Goal: Task Accomplishment & Management: Use online tool/utility

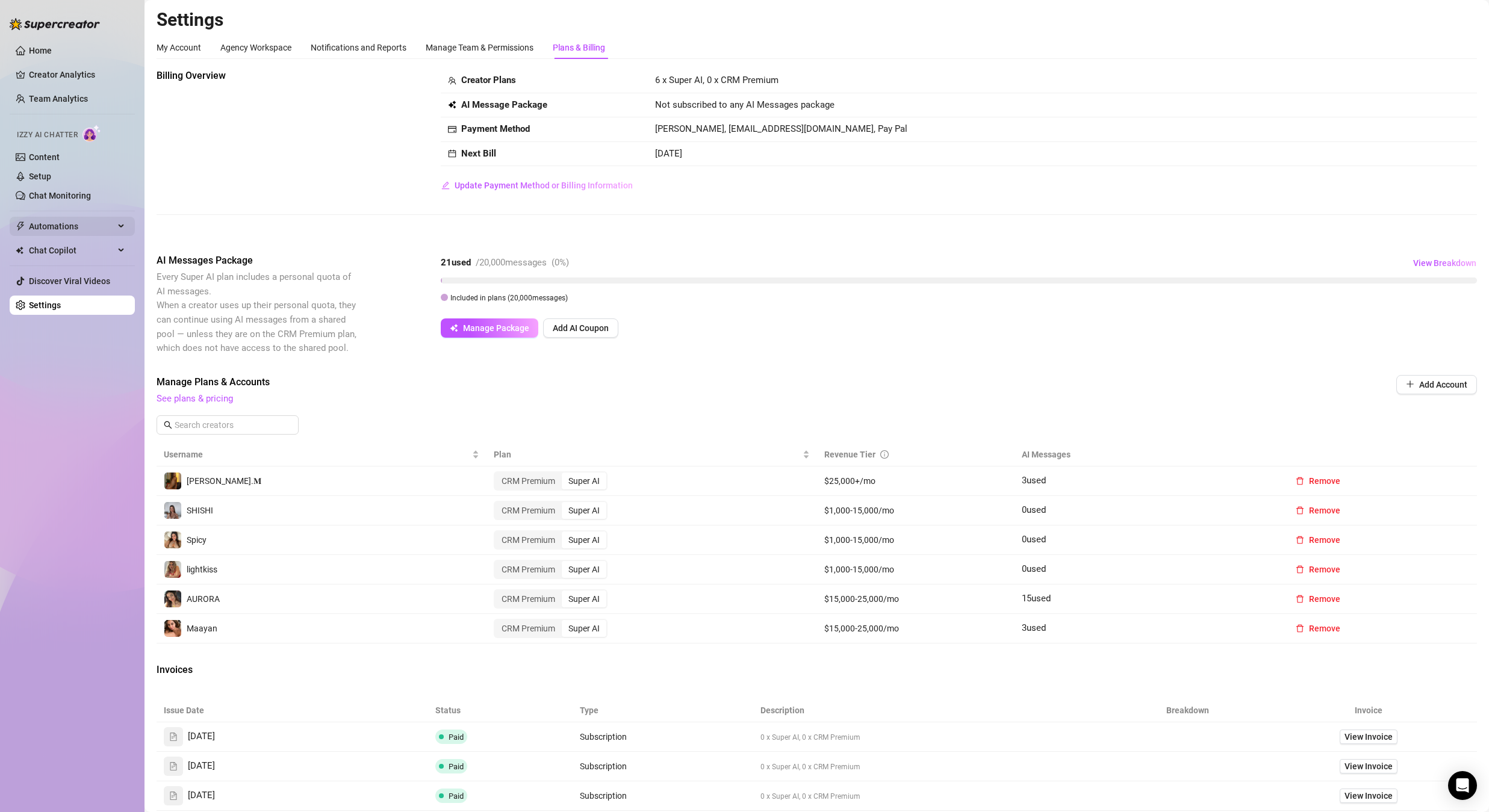
click at [71, 226] on span "Automations" at bounding box center [71, 225] width 85 height 19
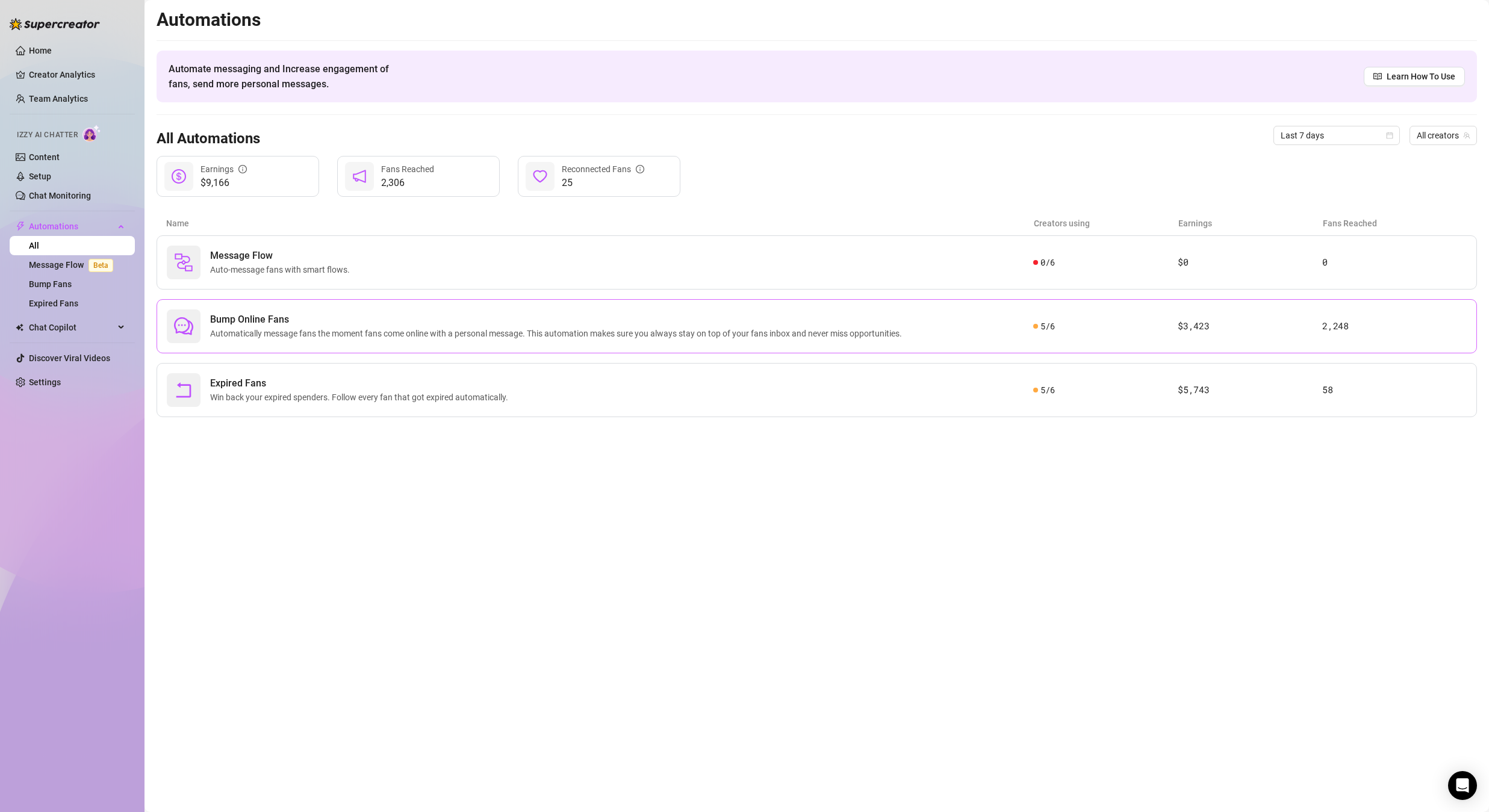
click at [377, 334] on span "Automatically message fans the moment fans come online with a personal message.…" at bounding box center [559, 333] width 697 height 13
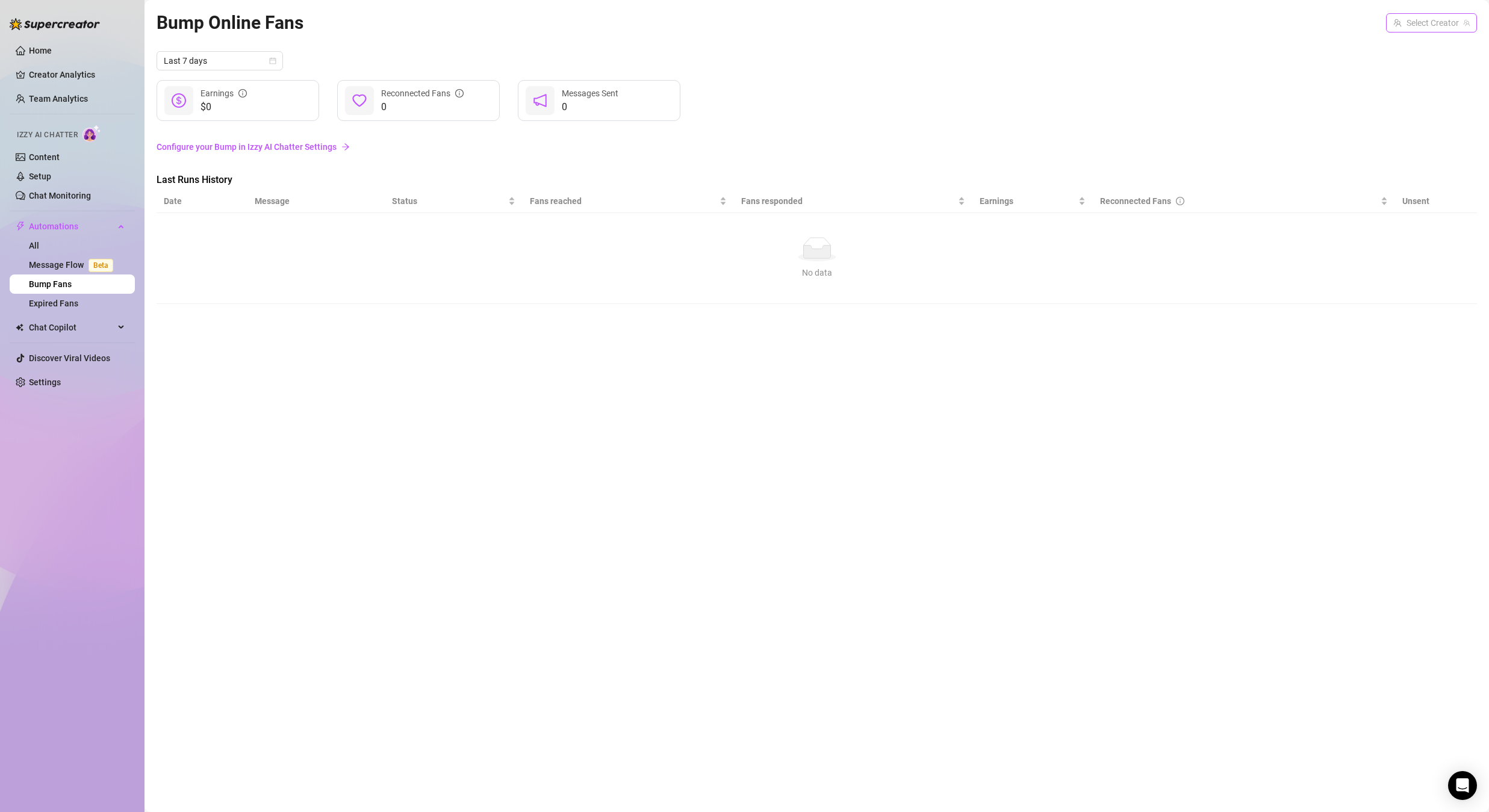
click at [1441, 30] on input "search" at bounding box center [1426, 23] width 66 height 18
click at [1429, 52] on span "( annam96 )" at bounding box center [1446, 47] width 42 height 13
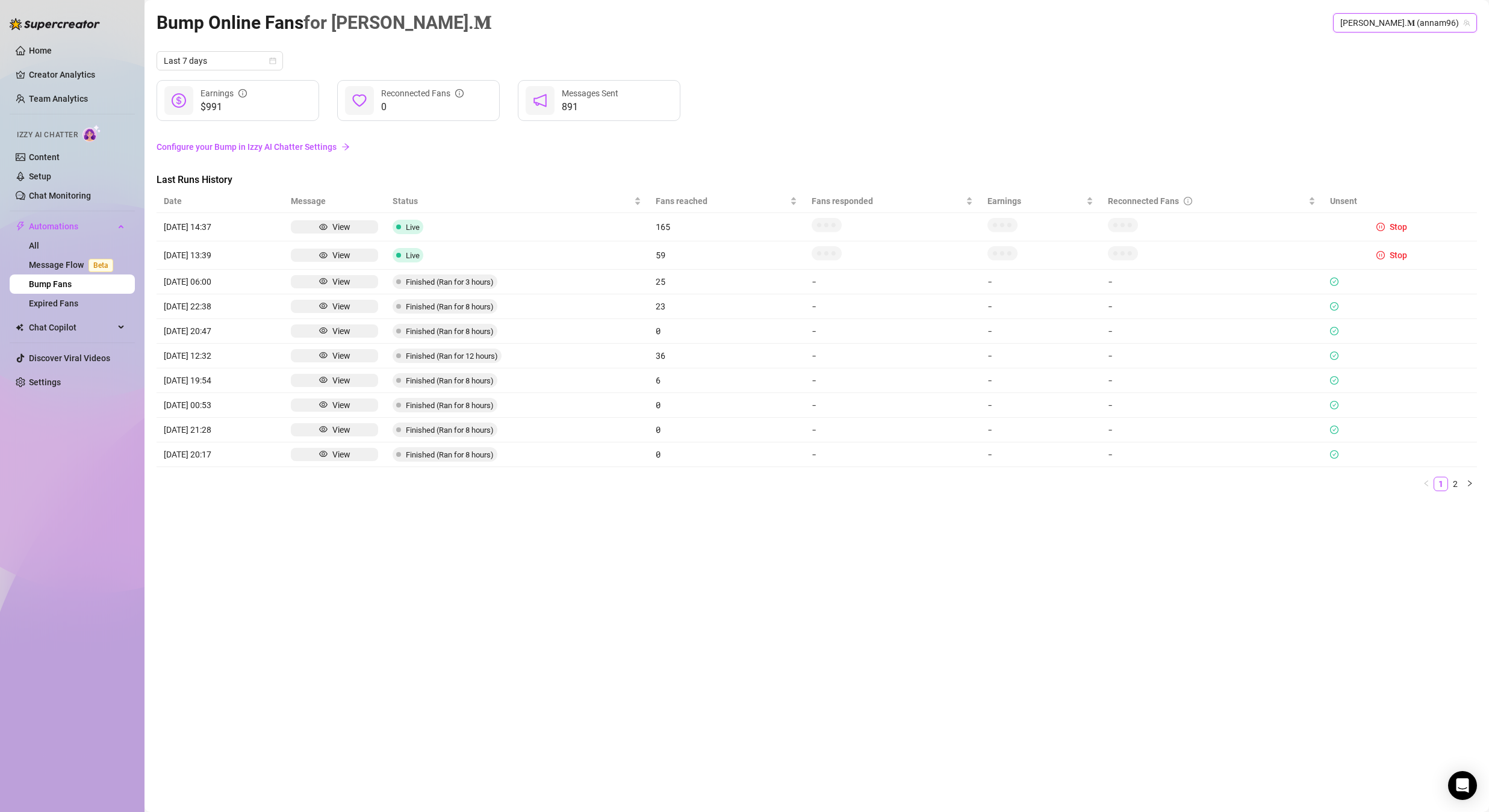
click at [1421, 15] on span "[PERSON_NAME].𝐌 (annam96)" at bounding box center [1406, 23] width 129 height 18
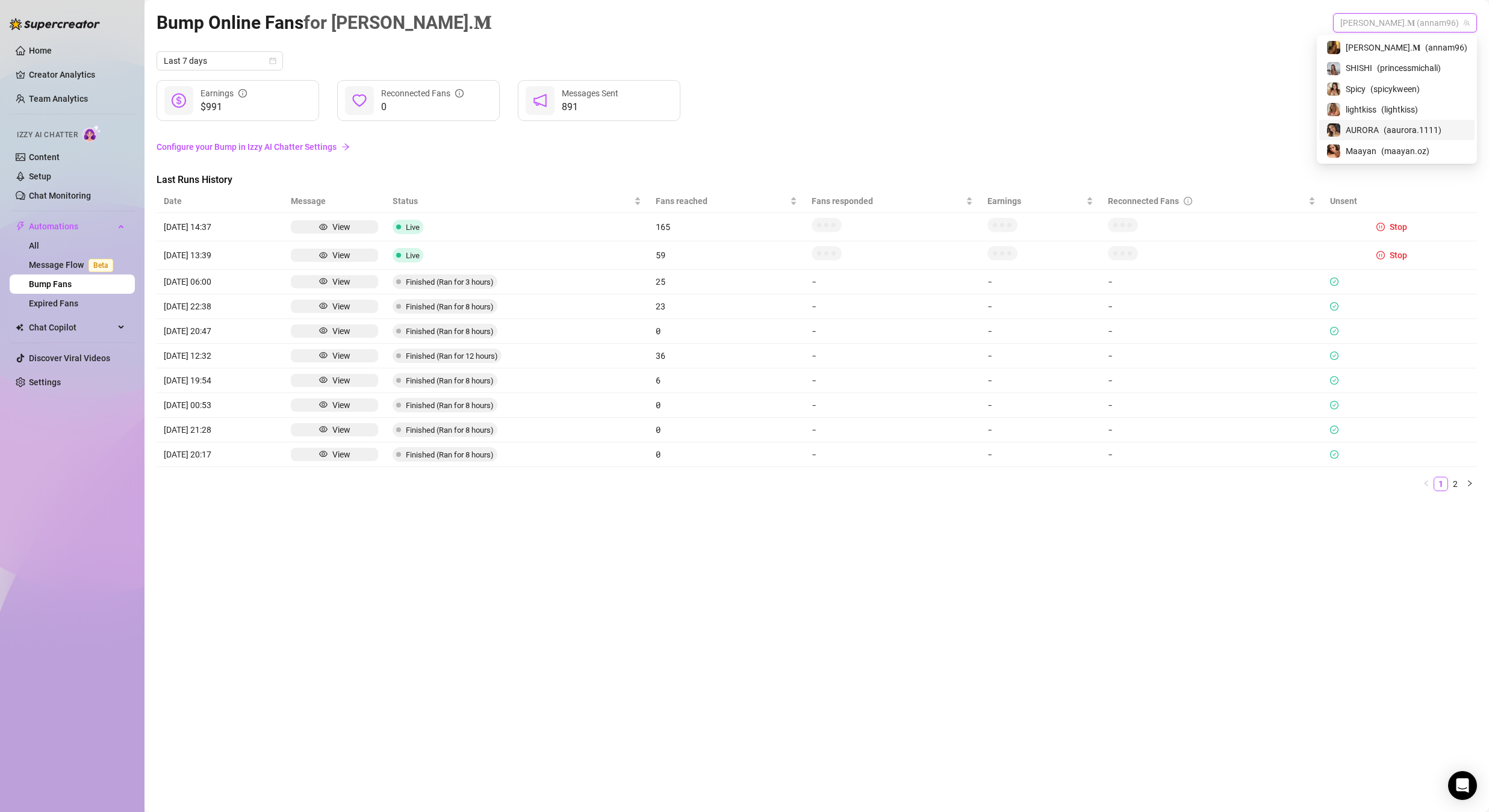
click at [1418, 126] on span "( aaurora.1111 )" at bounding box center [1413, 129] width 58 height 13
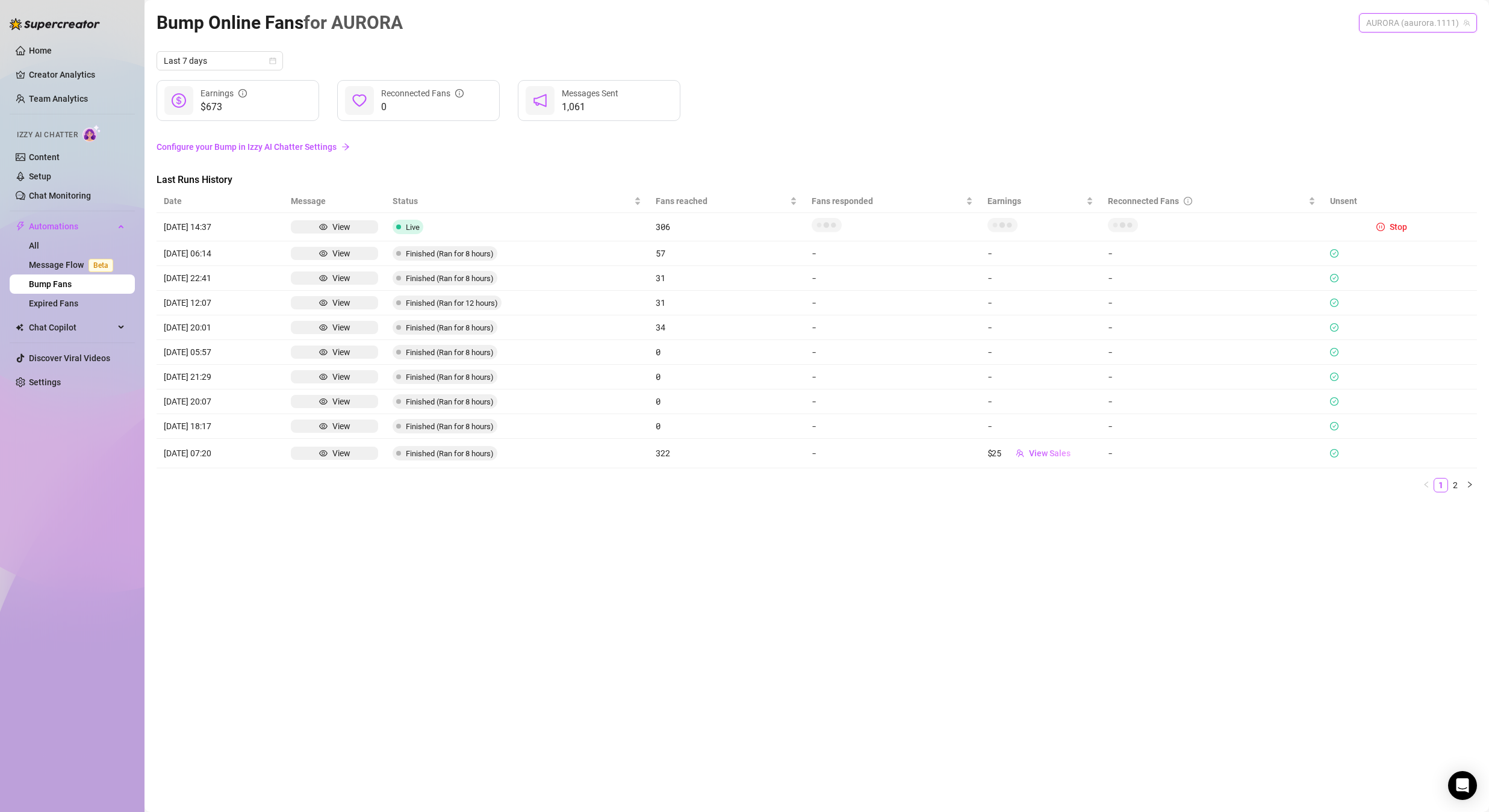
click at [1421, 22] on span "AURORA (aaurora.1111)" at bounding box center [1419, 23] width 103 height 18
click at [1402, 91] on span "( spicykween )" at bounding box center [1396, 88] width 50 height 13
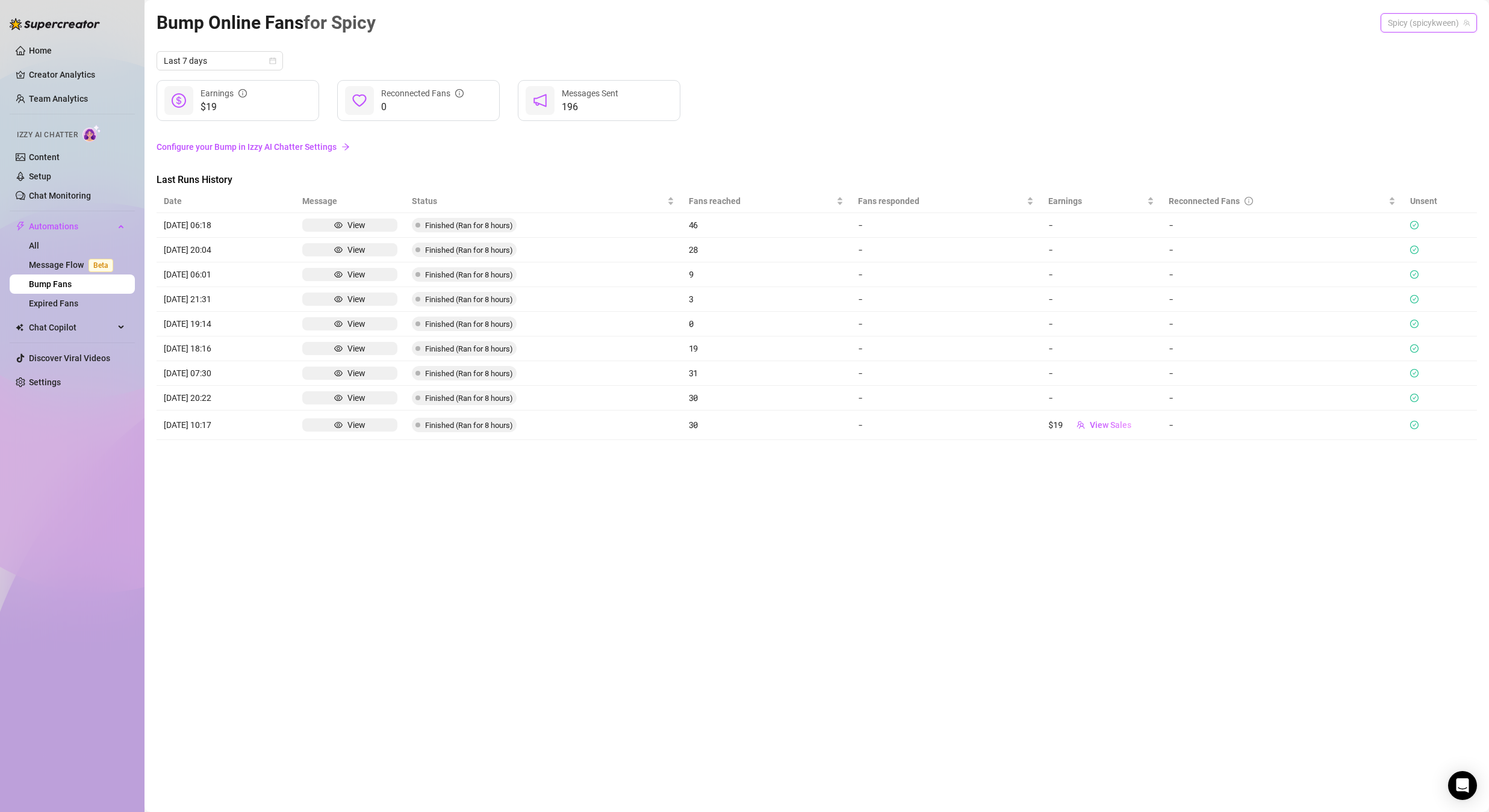
click at [1407, 27] on span "Spicy (spicykween)" at bounding box center [1428, 23] width 82 height 18
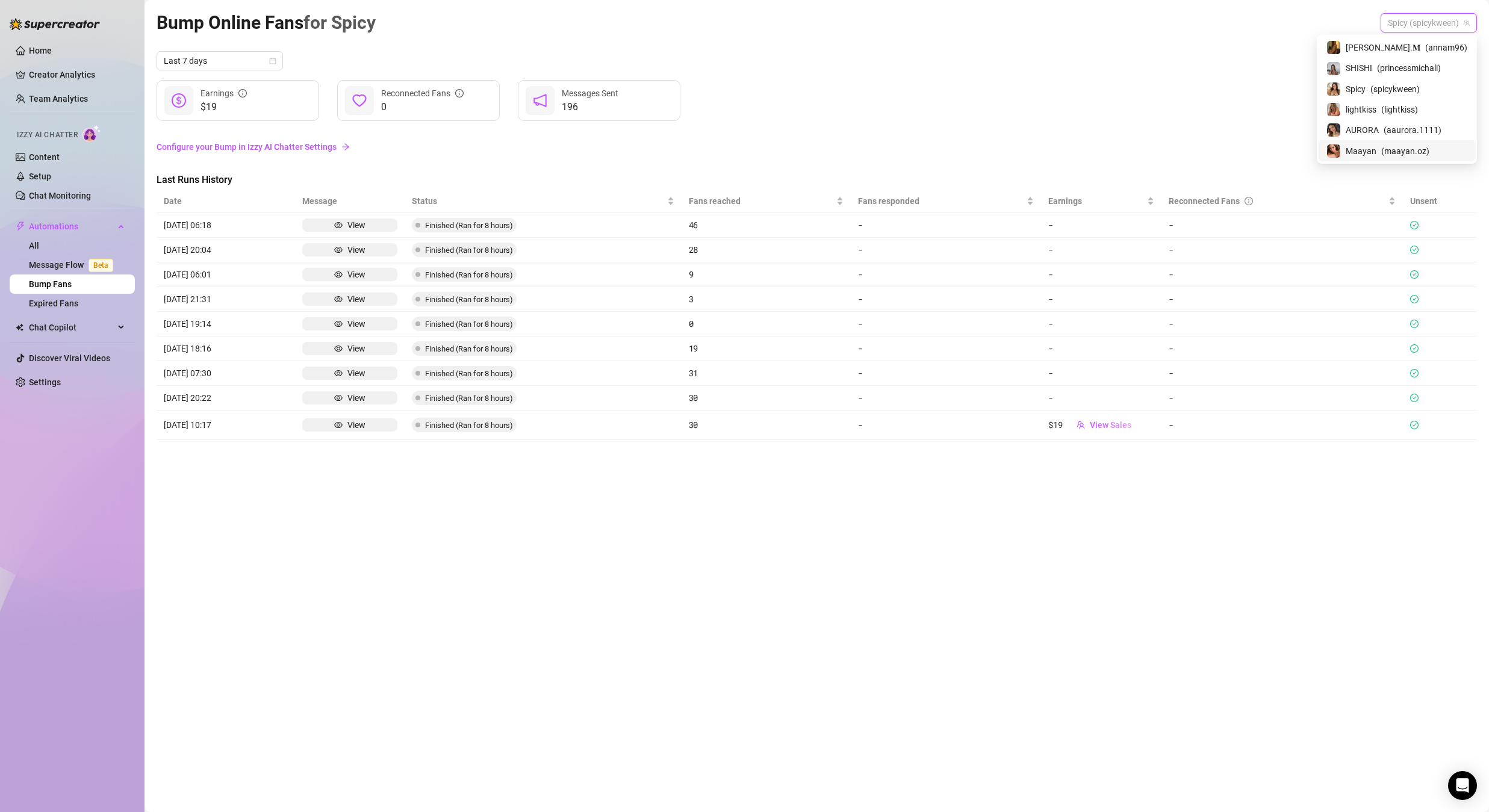
click at [1377, 147] on span "Maayan" at bounding box center [1361, 151] width 31 height 13
